Goal: Check status: Check status

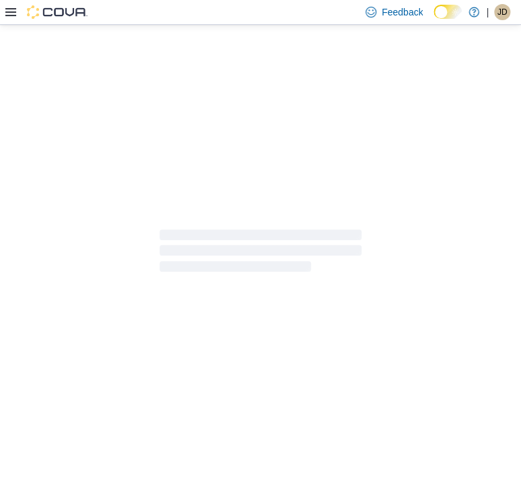
click at [6, 11] on icon at bounding box center [10, 12] width 11 height 8
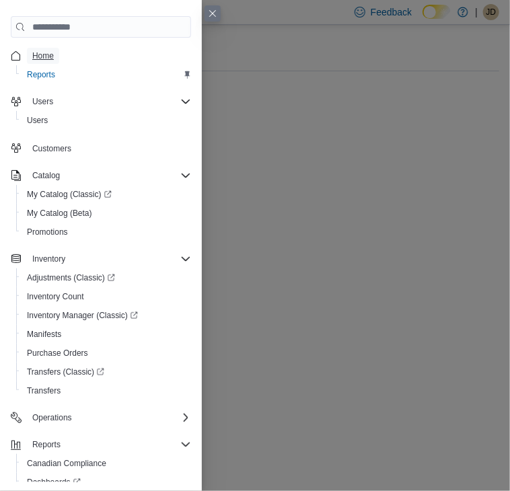
click at [41, 55] on span "Home" at bounding box center [43, 55] width 22 height 11
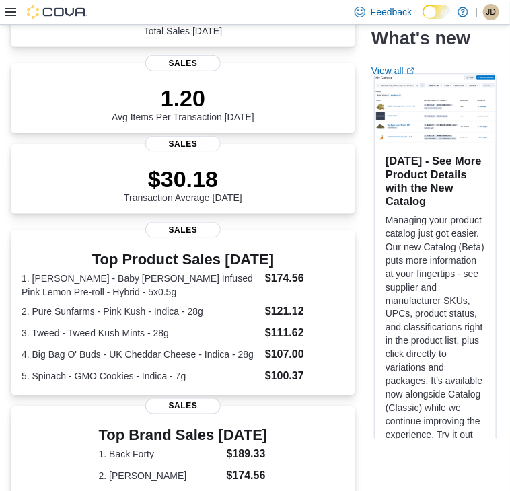
scroll to position [384, 0]
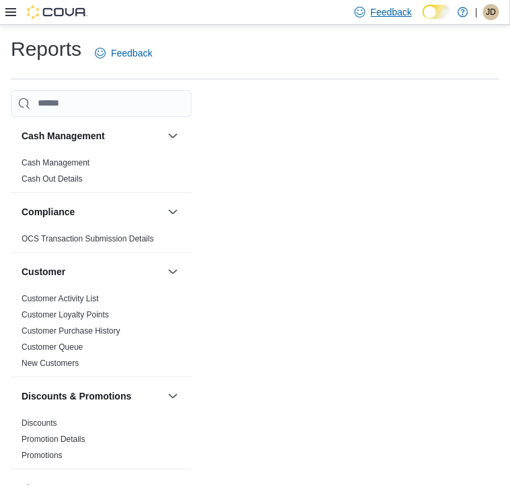
scroll to position [18, 0]
